Goal: Task Accomplishment & Management: Use online tool/utility

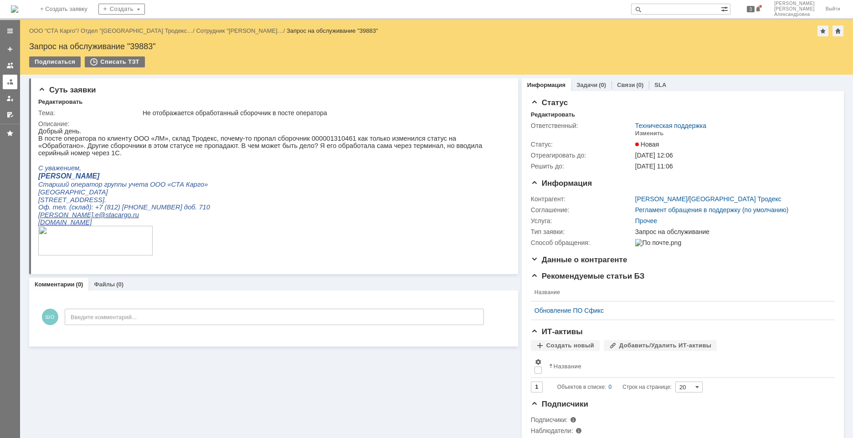
click at [8, 81] on div at bounding box center [9, 81] width 7 height 7
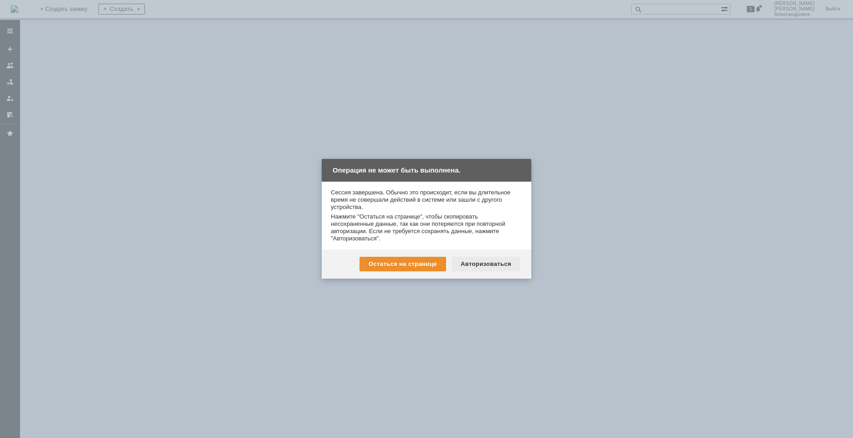
click at [486, 265] on div "Авторизоваться" at bounding box center [486, 264] width 69 height 15
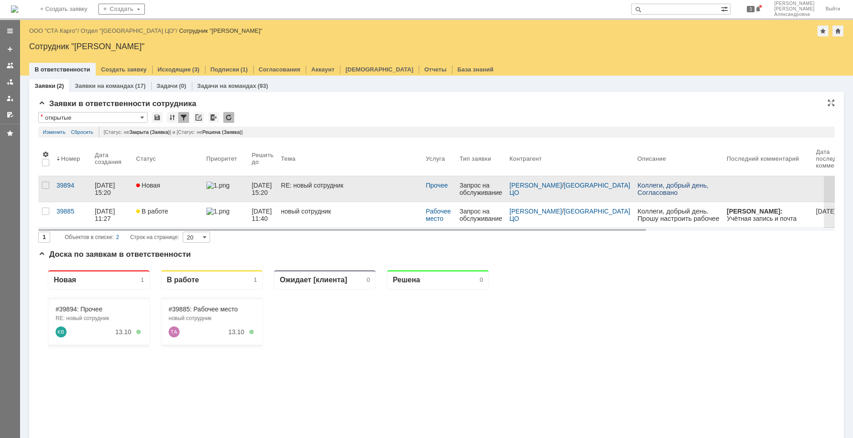
click at [184, 185] on div "Новая" at bounding box center [167, 185] width 63 height 7
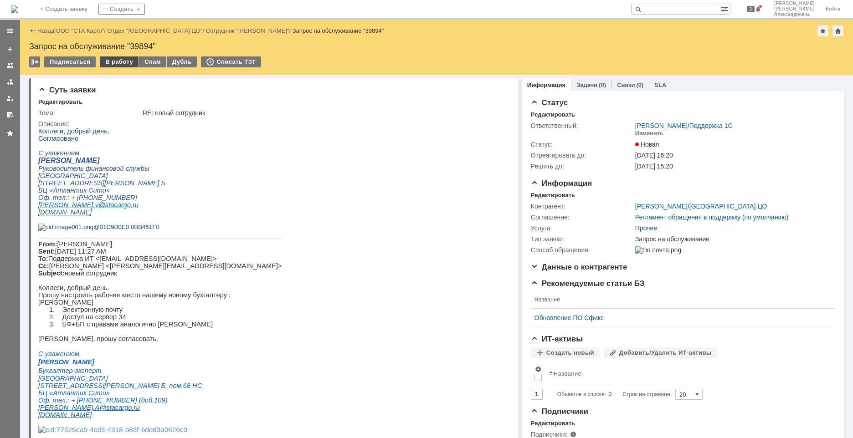
click at [109, 67] on div "В работу" at bounding box center [119, 62] width 39 height 11
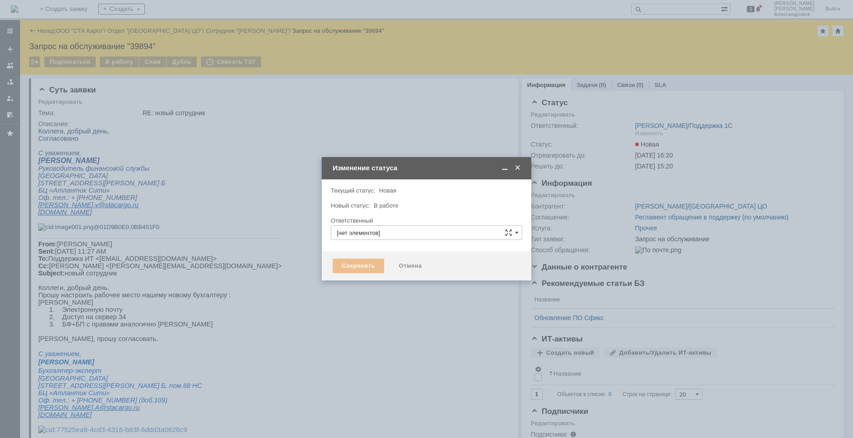
type input "[PERSON_NAME]"
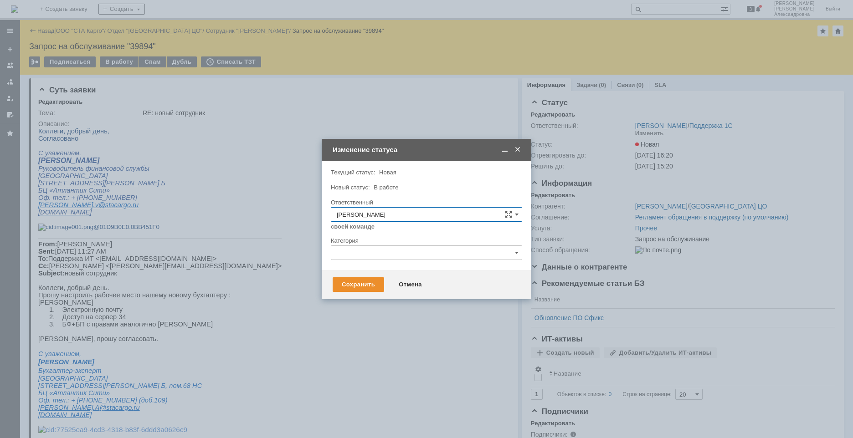
click at [402, 247] on input "text" at bounding box center [426, 253] width 191 height 15
click at [382, 302] on span "Изменение" at bounding box center [427, 299] width 180 height 7
type input "Изменение"
click at [353, 283] on div "Сохранить" at bounding box center [358, 285] width 51 height 15
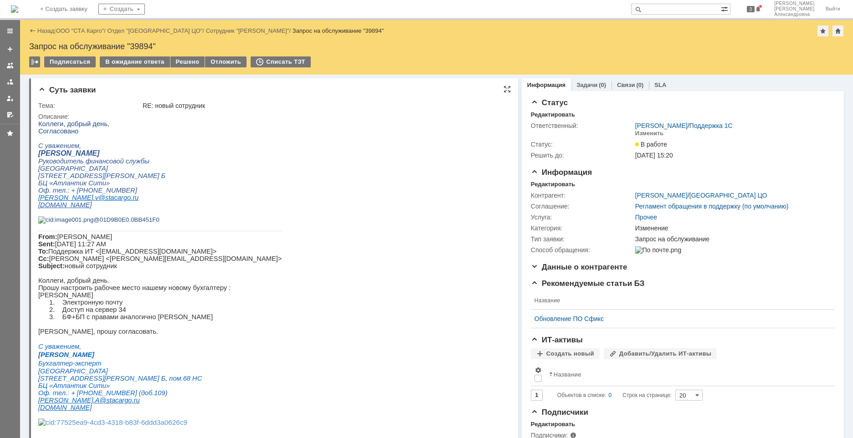
drag, startPoint x: 124, startPoint y: 339, endPoint x: 39, endPoint y: 341, distance: 85.2
click at [39, 299] on p "[PERSON_NAME]" at bounding box center [159, 295] width 243 height 7
copy p "[PERSON_NAME]"
click at [11, 82] on div at bounding box center [9, 81] width 7 height 7
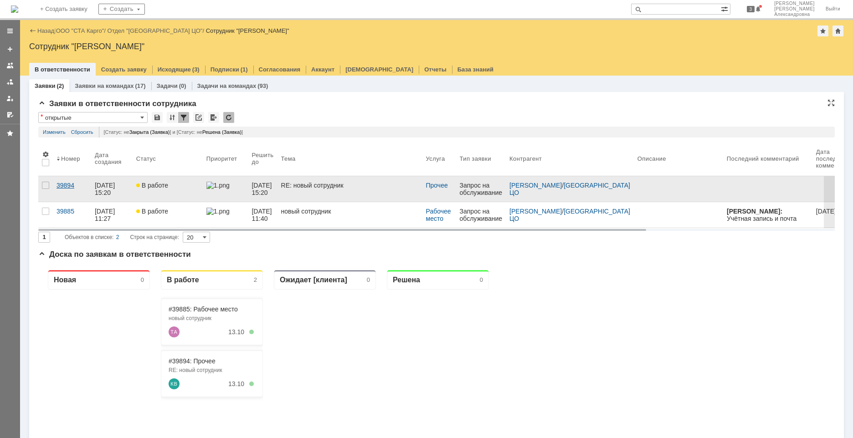
click at [69, 192] on link "39894" at bounding box center [72, 189] width 38 height 26
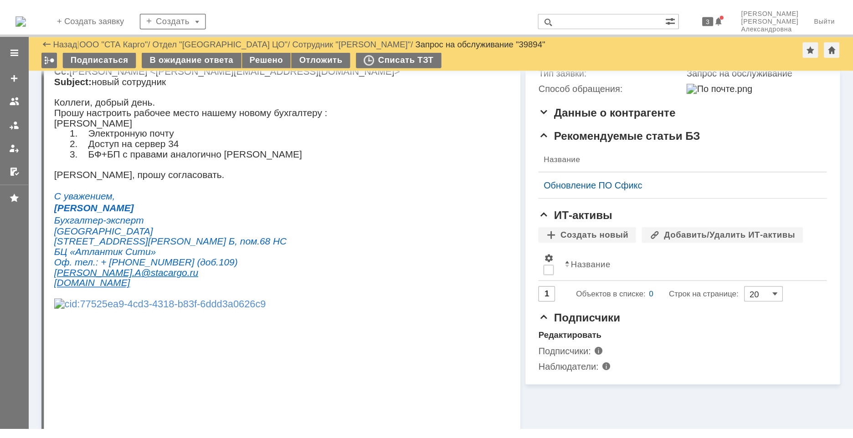
scroll to position [177, 0]
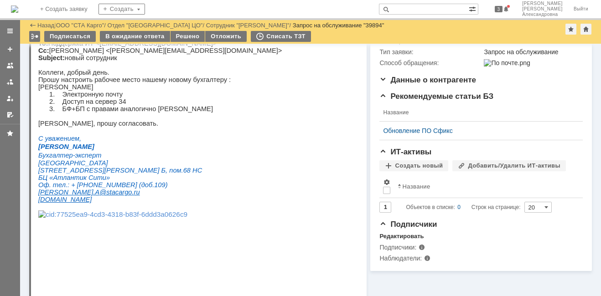
drag, startPoint x: 113, startPoint y: 132, endPoint x: 38, endPoint y: 129, distance: 75.2
click at [38, 91] on p "[PERSON_NAME]" at bounding box center [159, 86] width 243 height 7
copy p "[PERSON_NAME]"
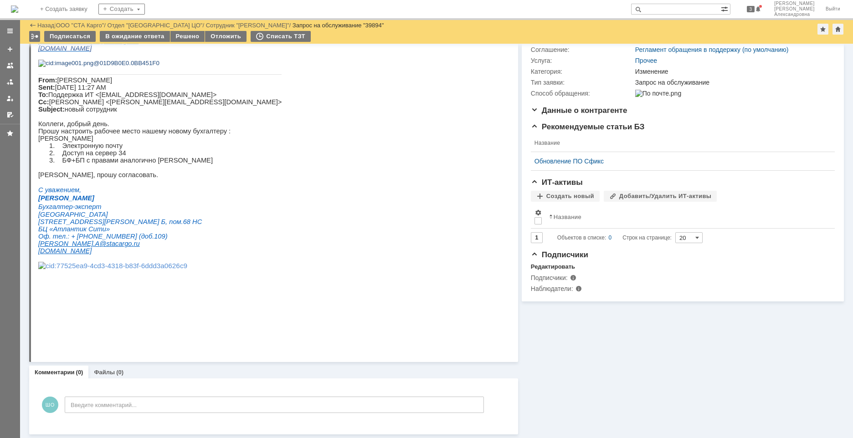
scroll to position [0, 0]
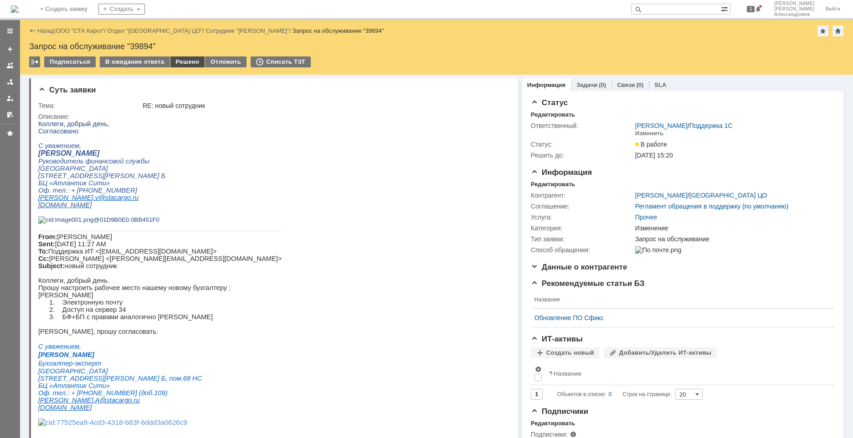
click at [187, 63] on div "Решено" at bounding box center [187, 62] width 35 height 11
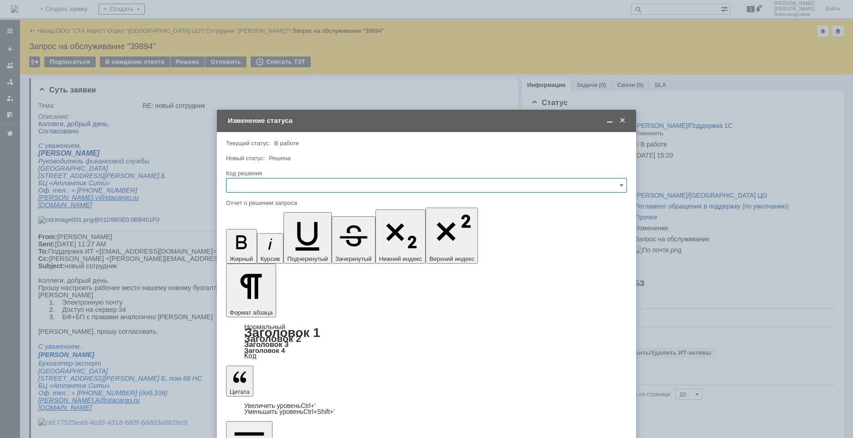
click at [314, 186] on input "text" at bounding box center [426, 185] width 401 height 15
click at [256, 302] on div "Решено" at bounding box center [426, 307] width 400 height 15
type input "Решено"
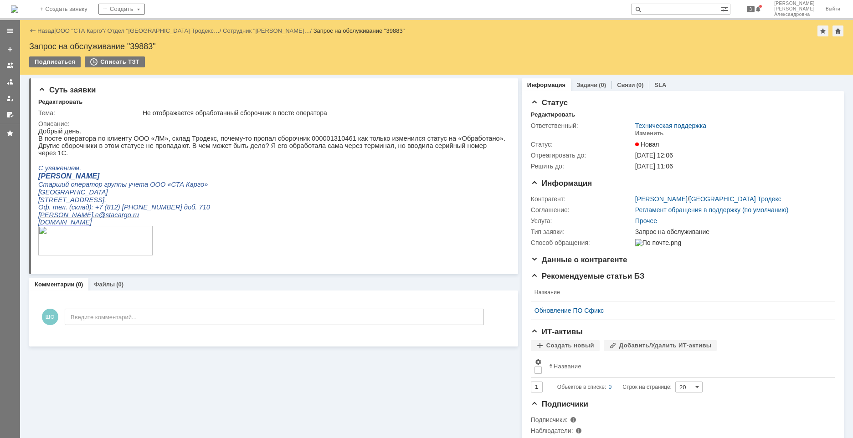
click at [16, 85] on link at bounding box center [10, 82] width 15 height 15
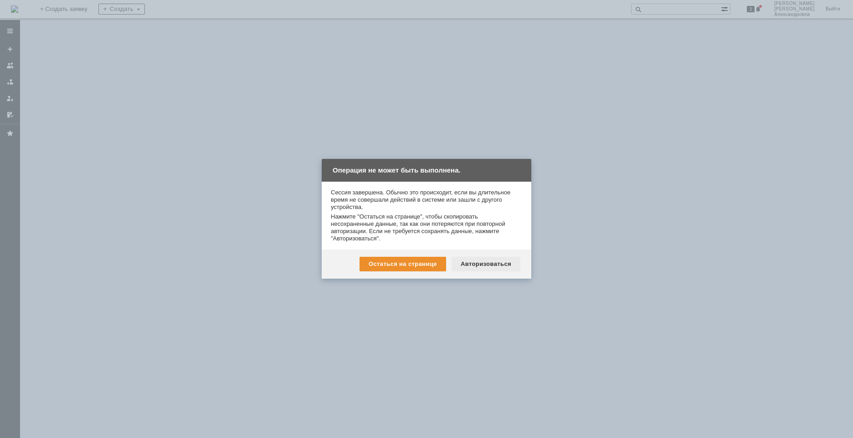
click at [482, 267] on div "Авторизоваться" at bounding box center [486, 264] width 69 height 15
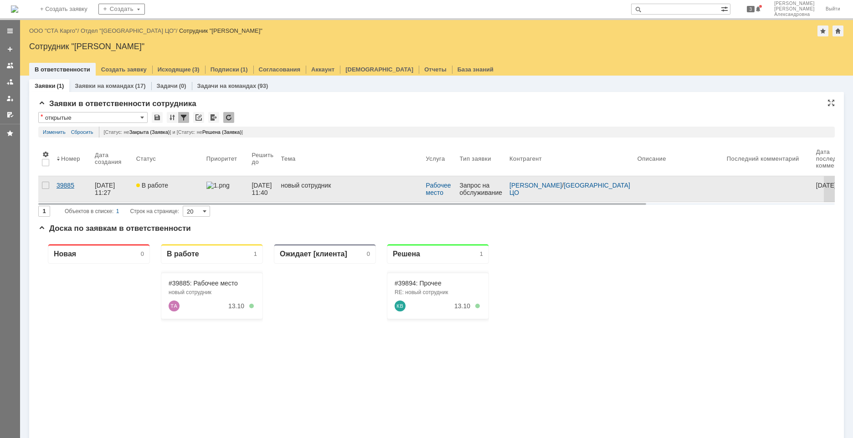
click at [66, 191] on link "39885" at bounding box center [72, 189] width 38 height 26
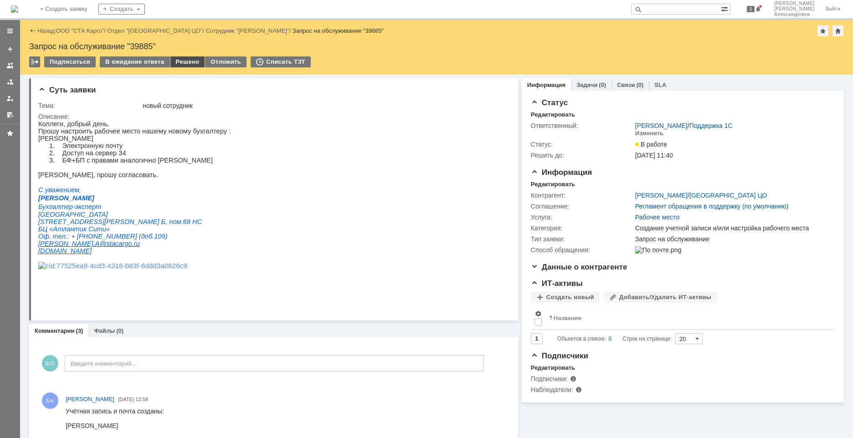
click at [190, 65] on div "Решено" at bounding box center [187, 62] width 35 height 11
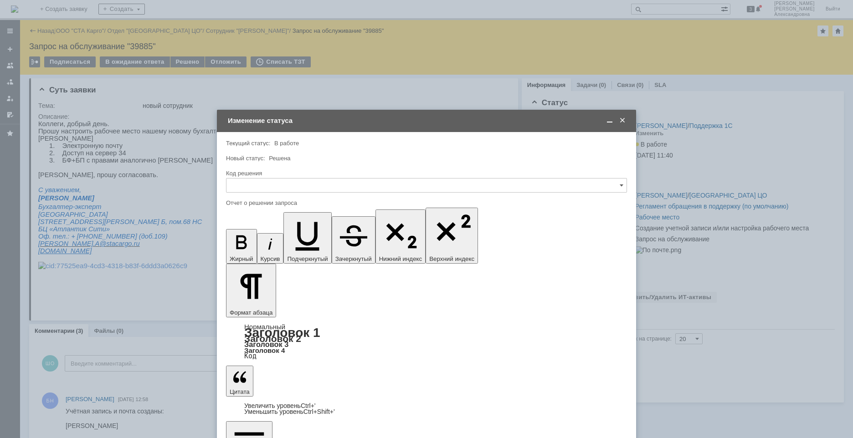
click at [592, 183] on input "text" at bounding box center [426, 185] width 401 height 15
click at [249, 303] on div "Решено" at bounding box center [426, 307] width 400 height 15
type input "Решено"
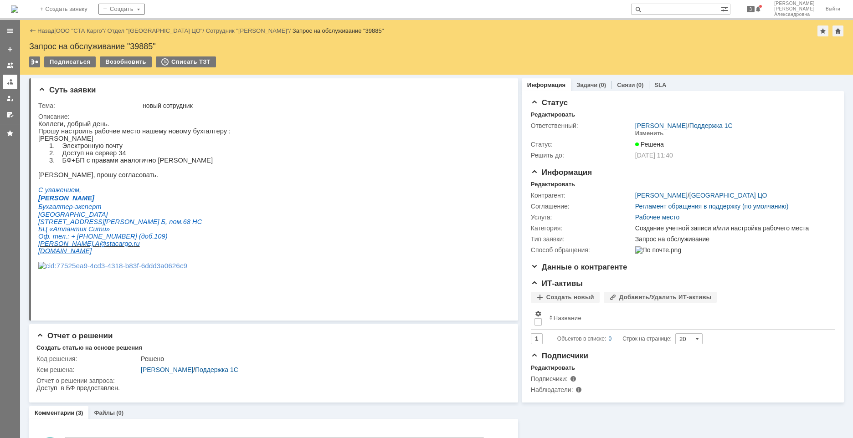
click at [10, 86] on link at bounding box center [10, 82] width 15 height 15
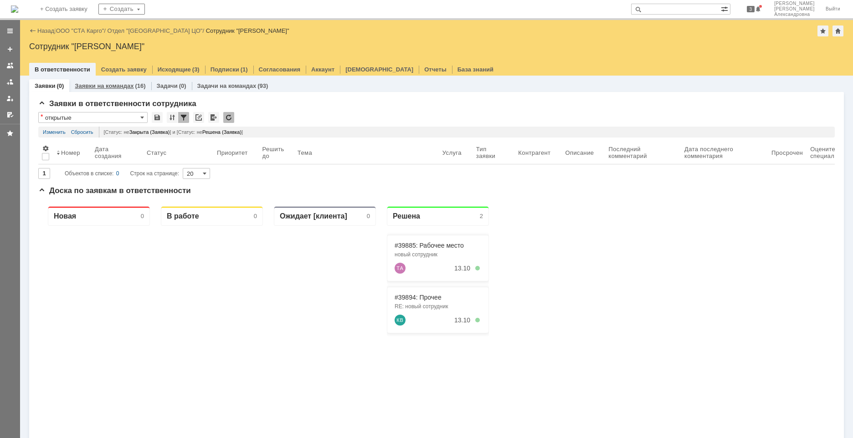
click at [78, 88] on link "Заявки на командах" at bounding box center [104, 85] width 59 height 7
